Goal: Check status: Check status

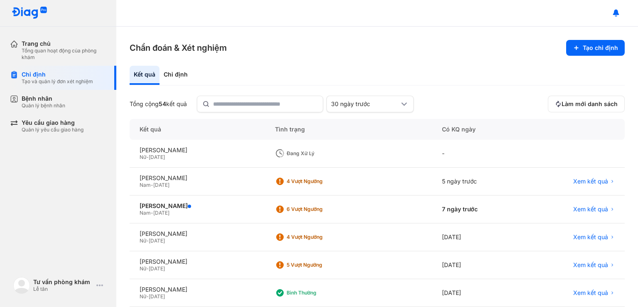
click at [230, 154] on div "Nữ - [DATE]" at bounding box center [197, 157] width 115 height 7
click at [196, 152] on div "[PERSON_NAME]" at bounding box center [197, 149] width 115 height 7
click at [173, 139] on div "Kết quả" at bounding box center [197, 129] width 135 height 21
click at [169, 150] on div "[PERSON_NAME]" at bounding box center [197, 149] width 115 height 7
click at [165, 152] on div "[PERSON_NAME]" at bounding box center [197, 149] width 115 height 7
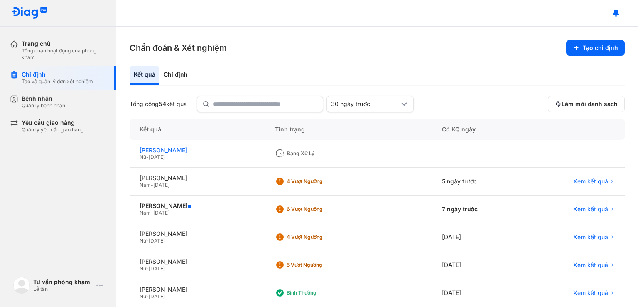
drag, startPoint x: 226, startPoint y: 147, endPoint x: 140, endPoint y: 147, distance: 86.4
click at [140, 147] on div "[PERSON_NAME]" at bounding box center [197, 149] width 115 height 7
copy div "[PERSON_NAME]"
click at [303, 152] on div "Đang xử lý" at bounding box center [320, 153] width 66 height 7
click at [197, 151] on div "[PERSON_NAME]" at bounding box center [197, 149] width 115 height 7
